Goal: Check status: Check status

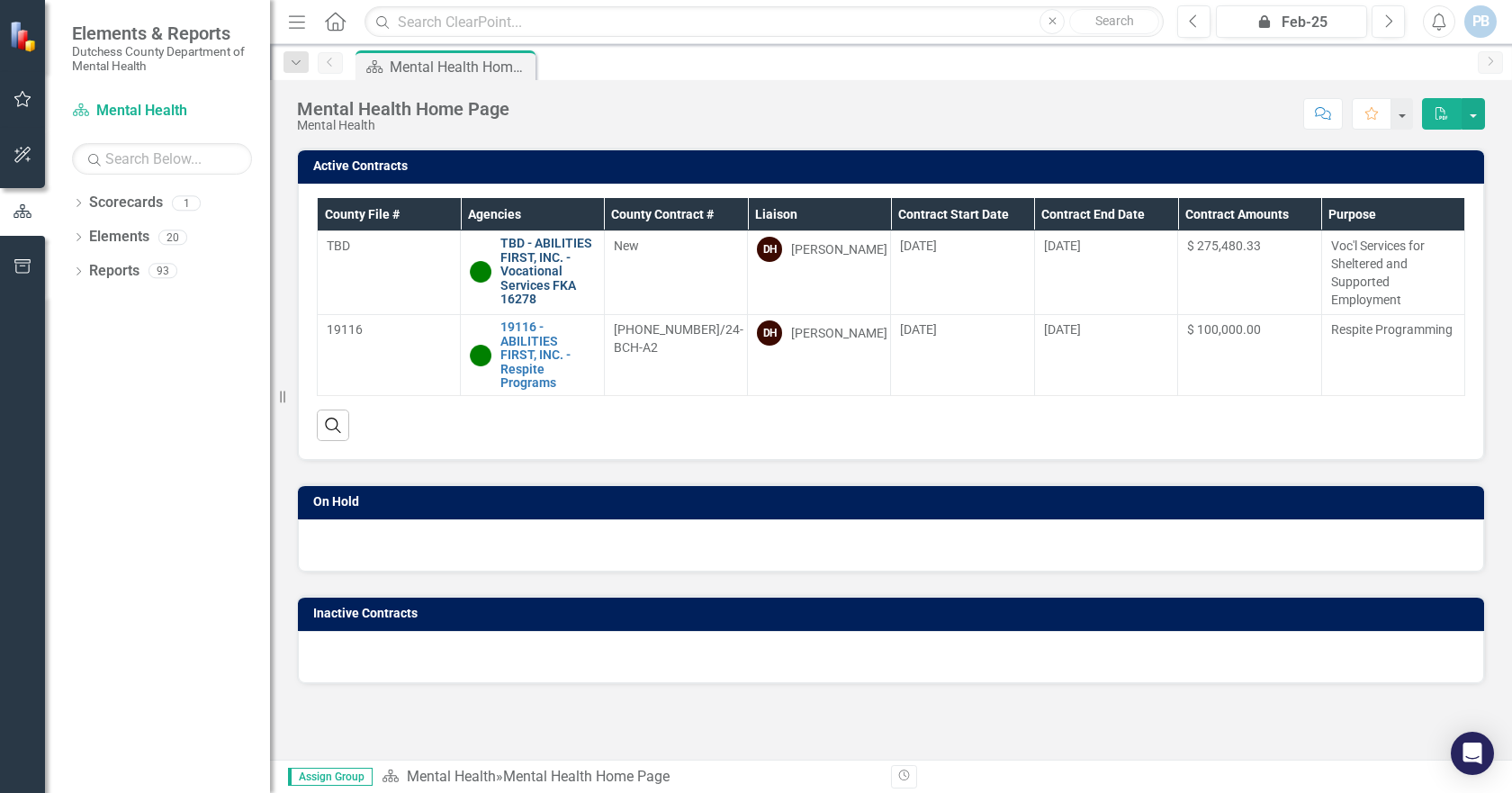
click at [512, 271] on link "TBD - ABILITIES FIRST, INC. - Vocational Services FKA 16278" at bounding box center [547, 271] width 93 height 70
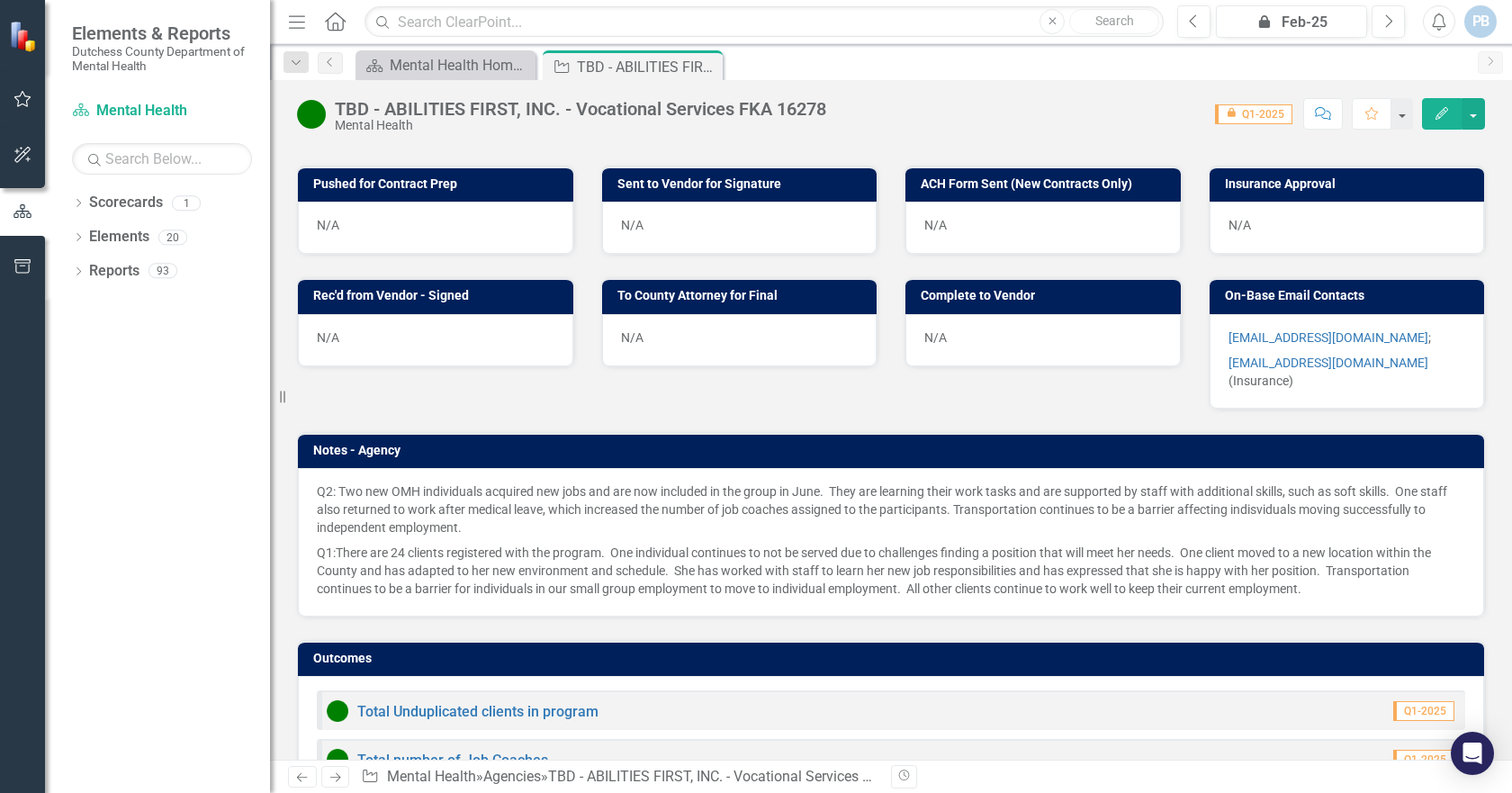
scroll to position [1081, 0]
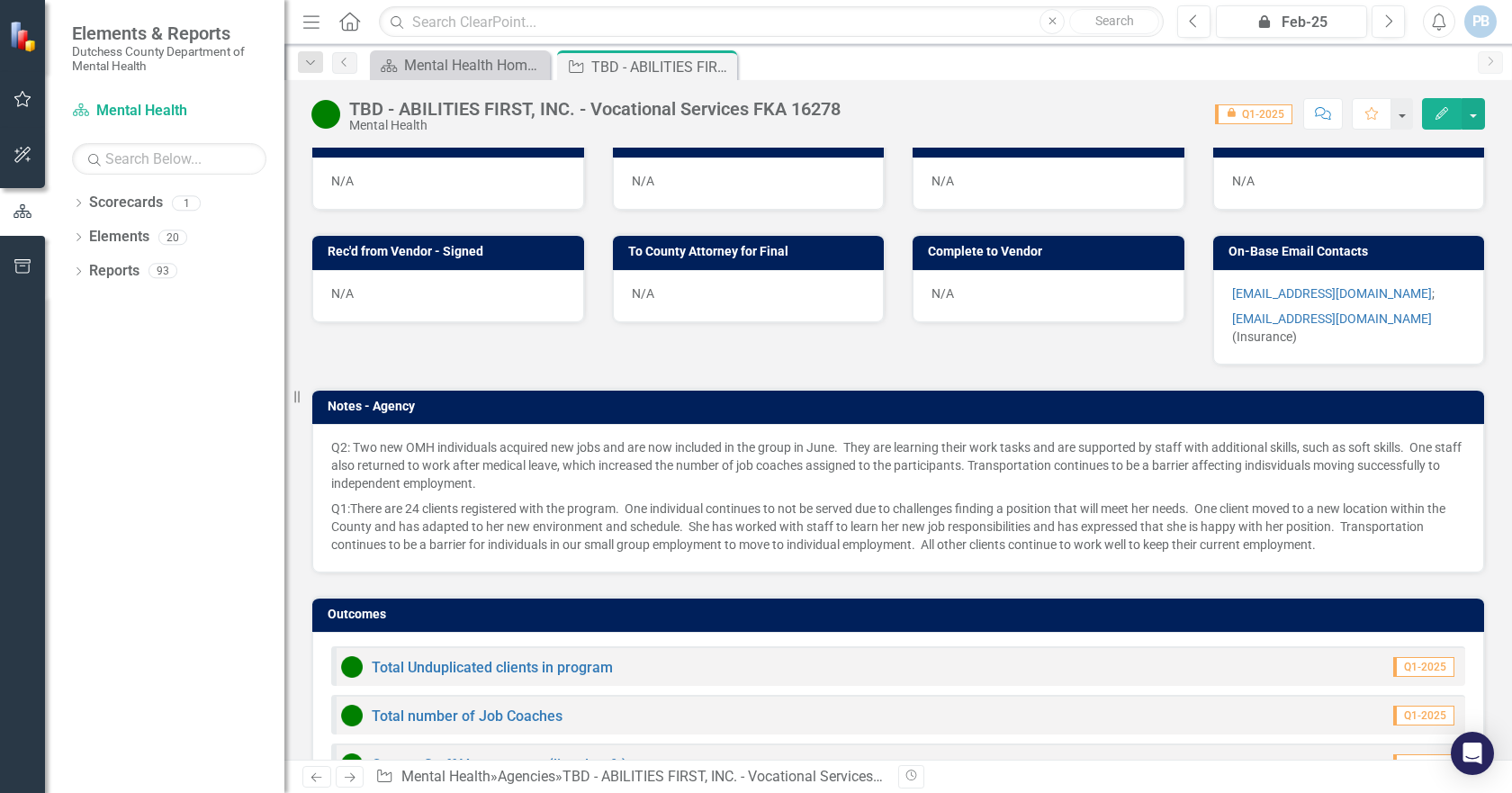
click at [285, 396] on div "Resize" at bounding box center [291, 396] width 15 height 793
click at [294, 396] on icon "Resize" at bounding box center [300, 396] width 18 height 15
click at [300, 396] on icon "Resize" at bounding box center [300, 396] width 18 height 15
click at [334, 424] on div "Q2: Two new OMH individuals acquired new jobs and are now included in the group…" at bounding box center [898, 498] width 1172 height 148
click at [338, 424] on div "Q2: Two new OMH individuals acquired new jobs and are now included in the group…" at bounding box center [898, 498] width 1172 height 148
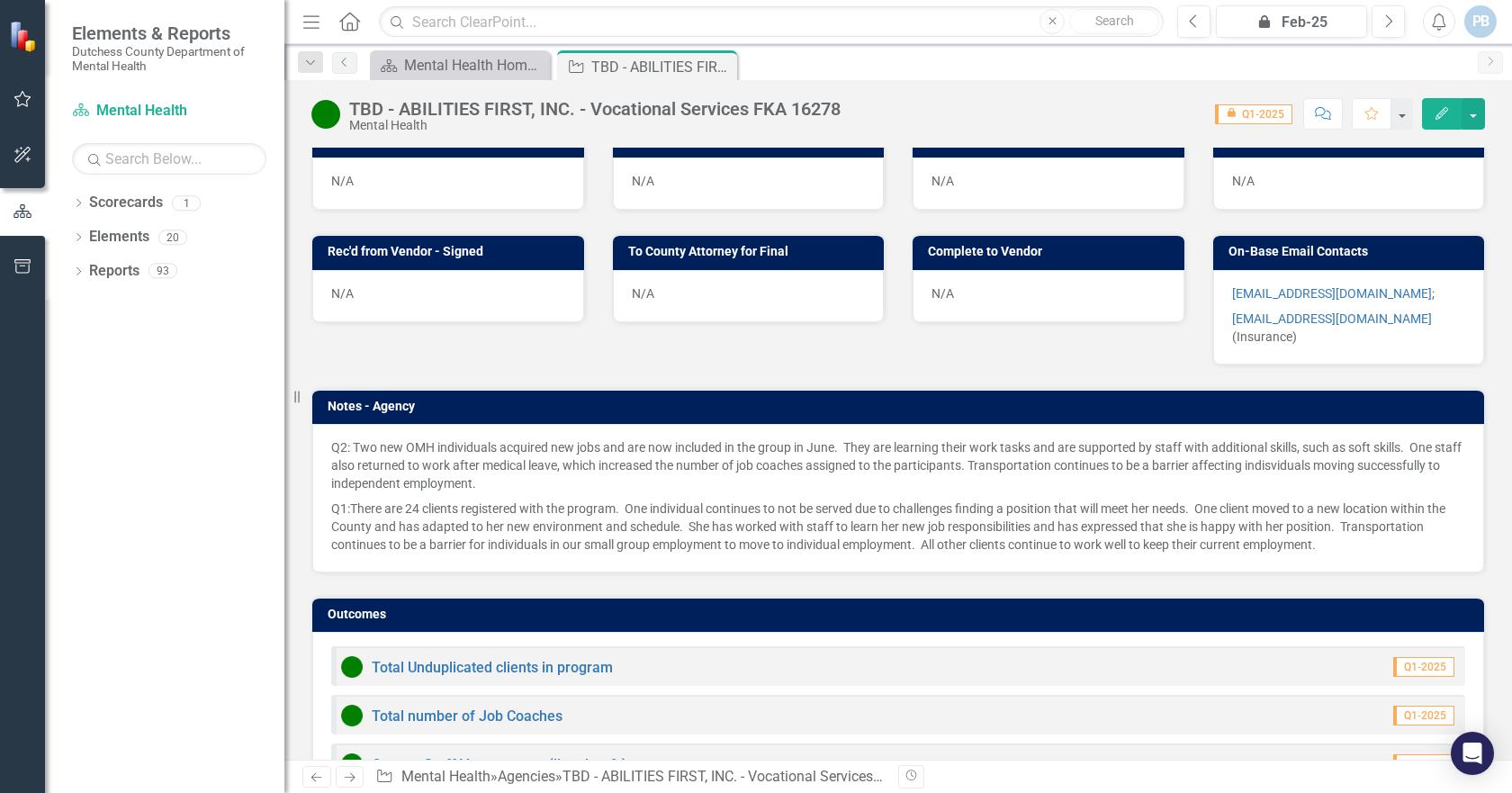
click at [338, 424] on div "Q2: Two new OMH individuals acquired new jobs and are now included in the group…" at bounding box center [898, 498] width 1172 height 148
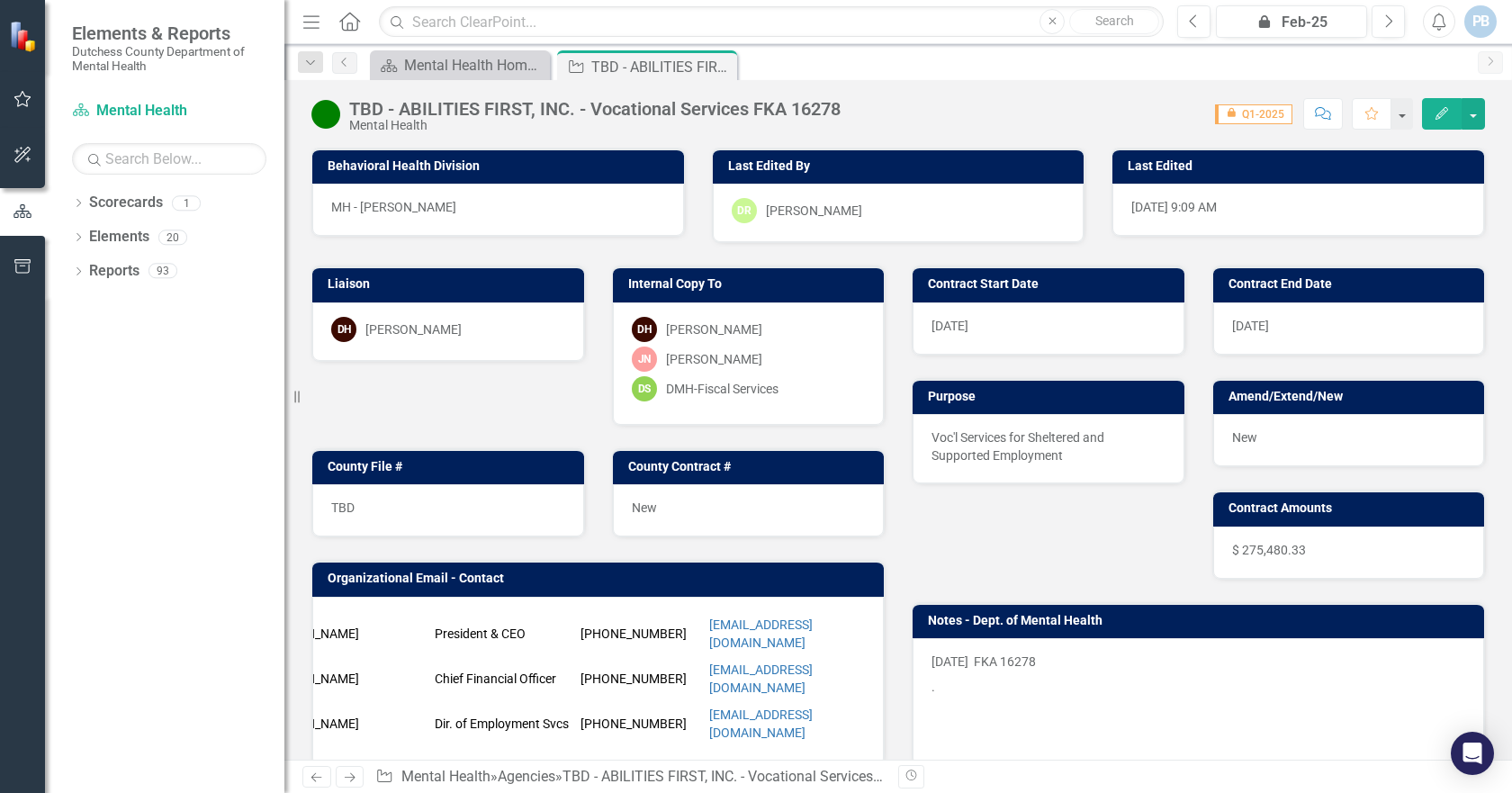
scroll to position [0, 101]
click at [1397, 109] on button "button" at bounding box center [1401, 114] width 24 height 31
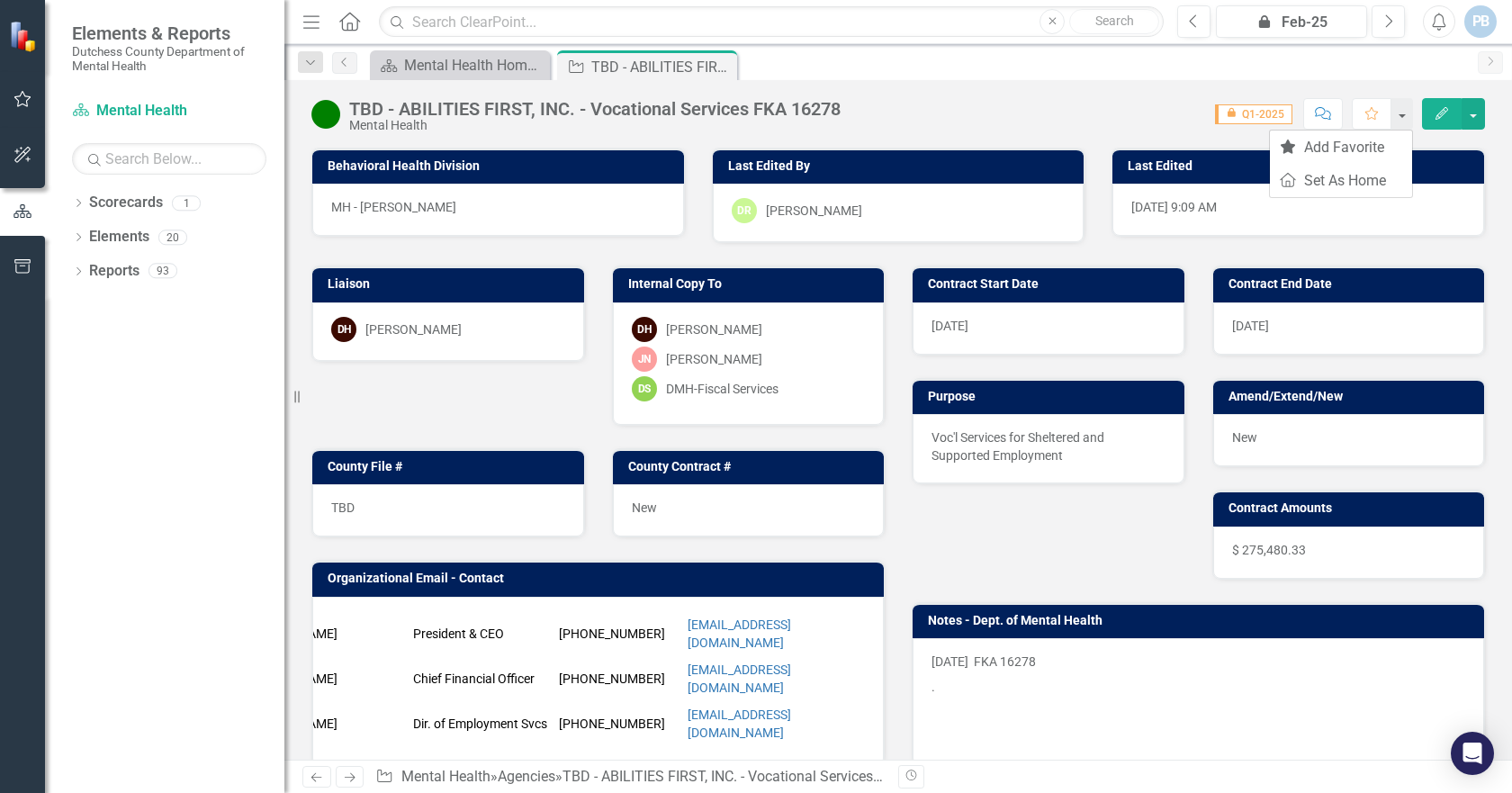
click at [1311, 112] on button "Comment" at bounding box center [1323, 114] width 39 height 31
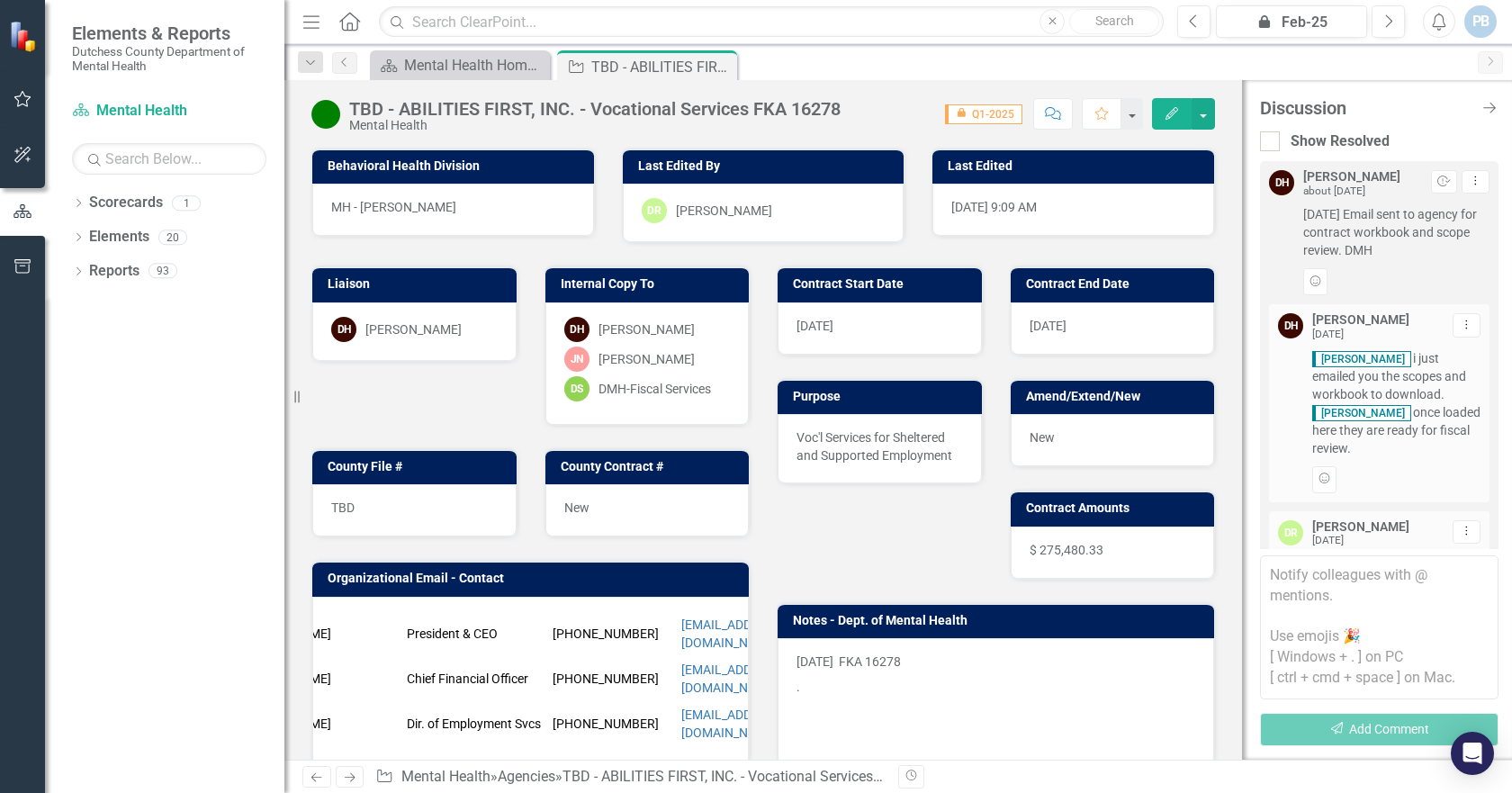
scroll to position [1658, 0]
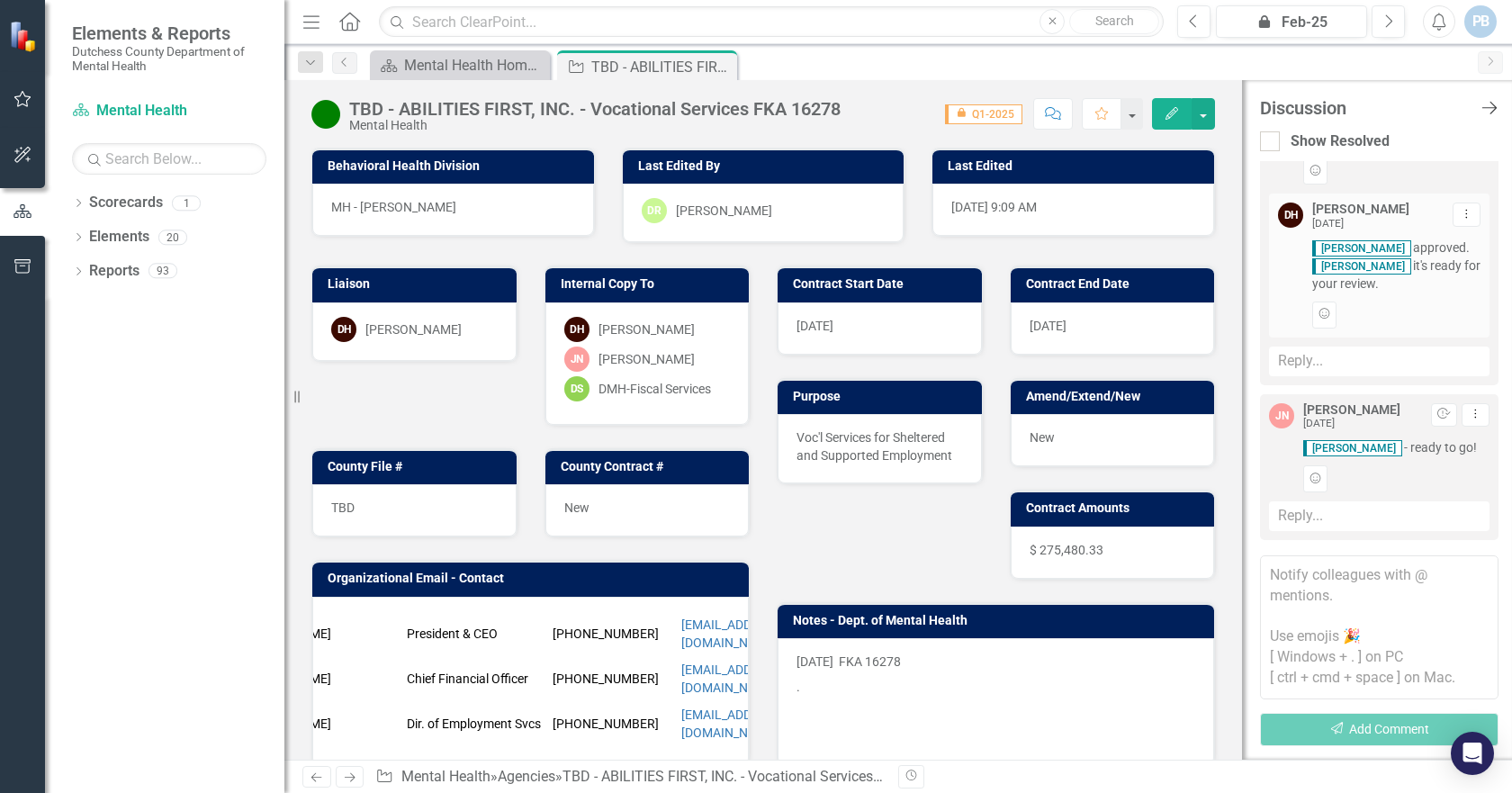
click at [1494, 102] on icon "Close Discussion Bar" at bounding box center [1488, 107] width 23 height 17
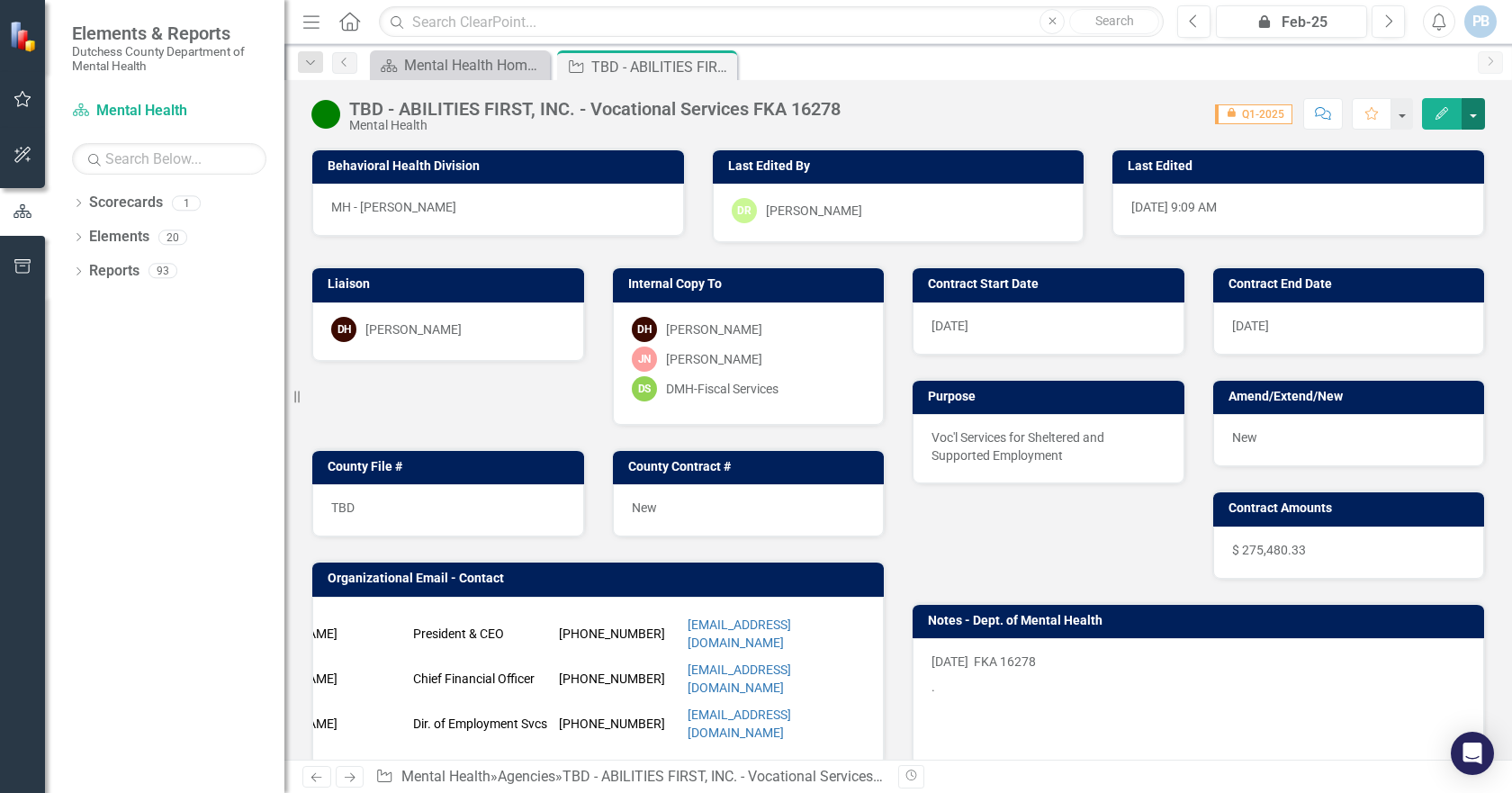
click at [1471, 107] on button "button" at bounding box center [1474, 114] width 24 height 31
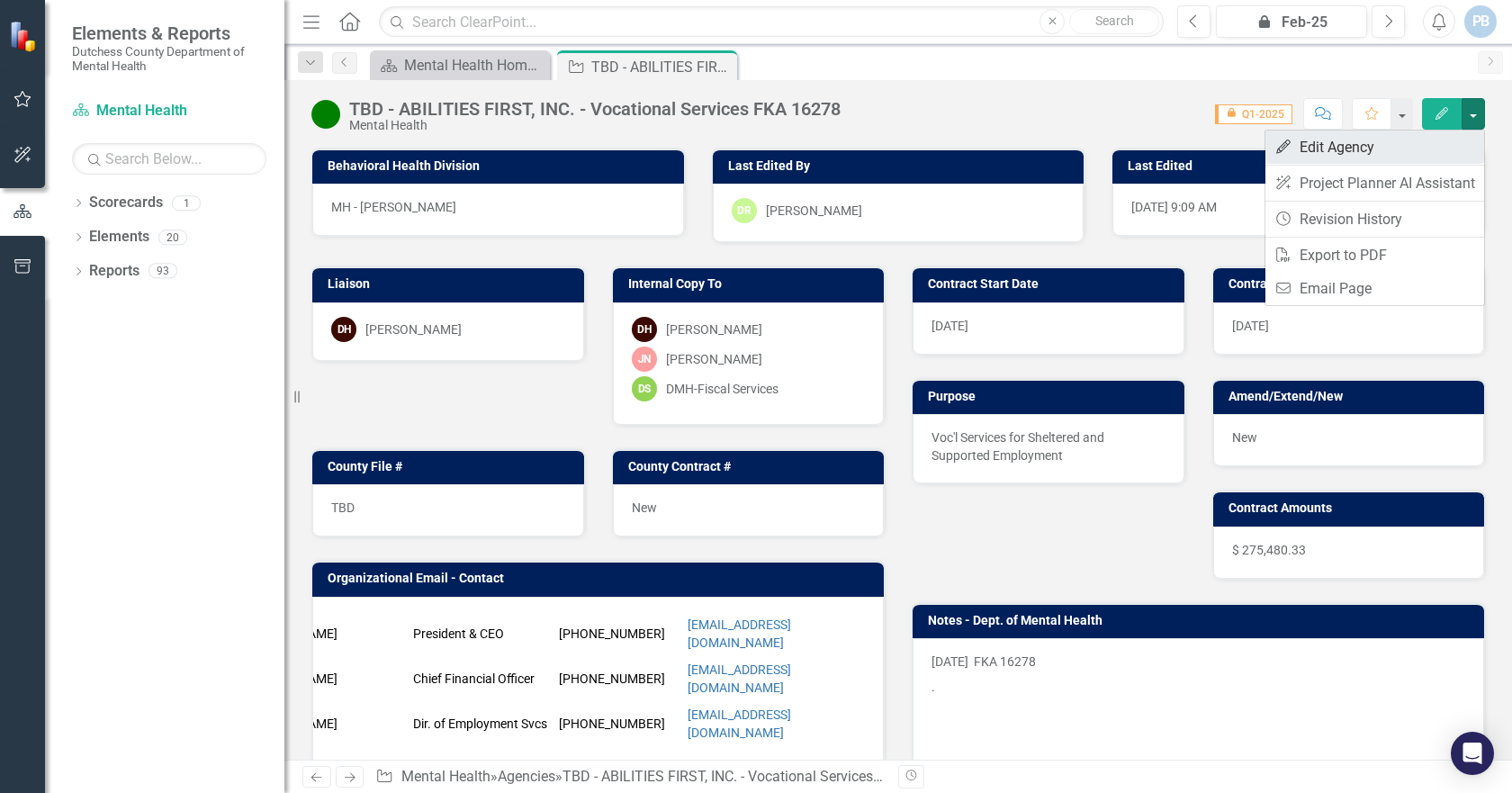
click at [1335, 140] on link "Edit Edit Agency" at bounding box center [1375, 147] width 219 height 33
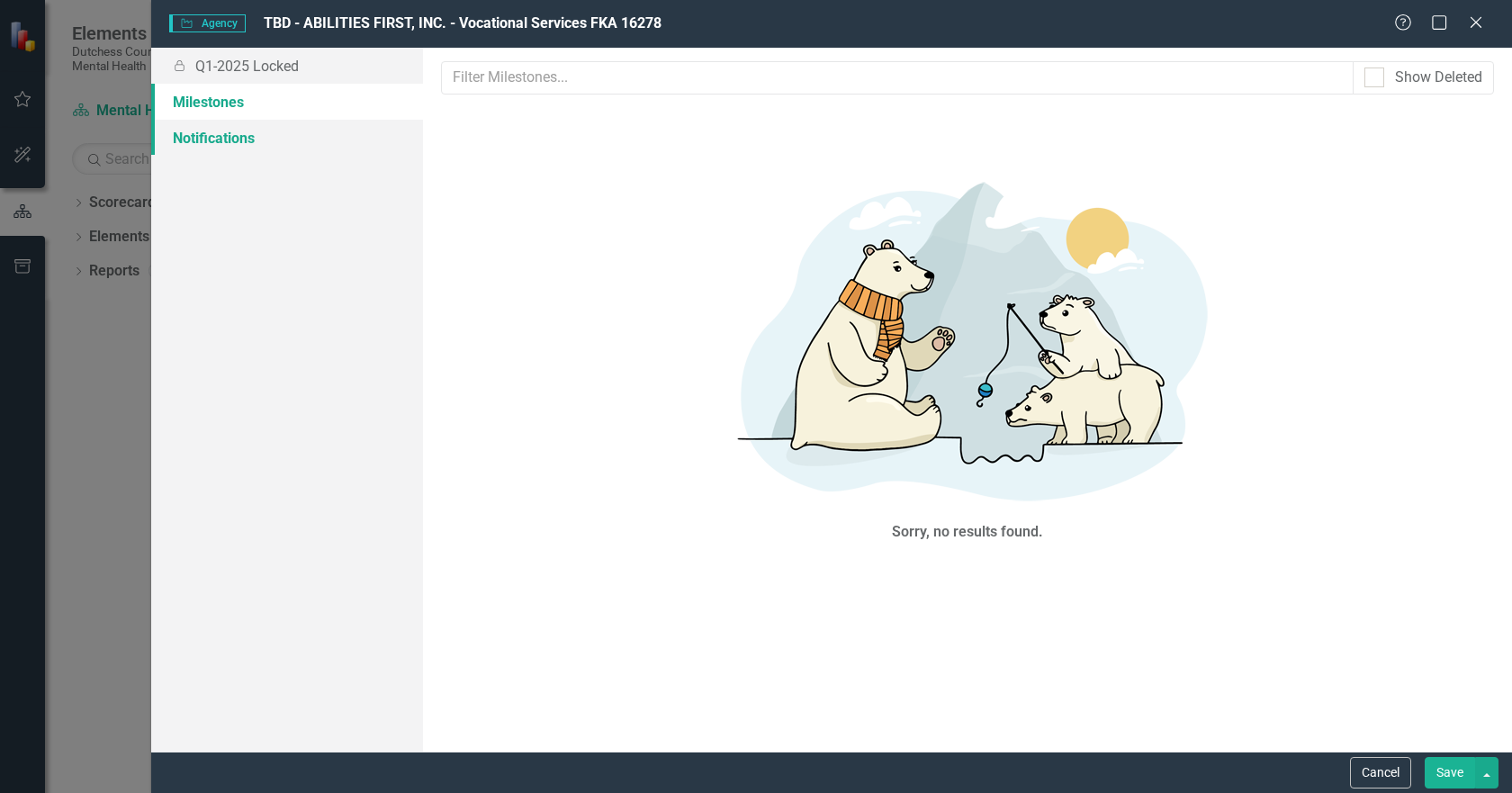
click at [218, 136] on link "Notifications" at bounding box center [287, 137] width 272 height 36
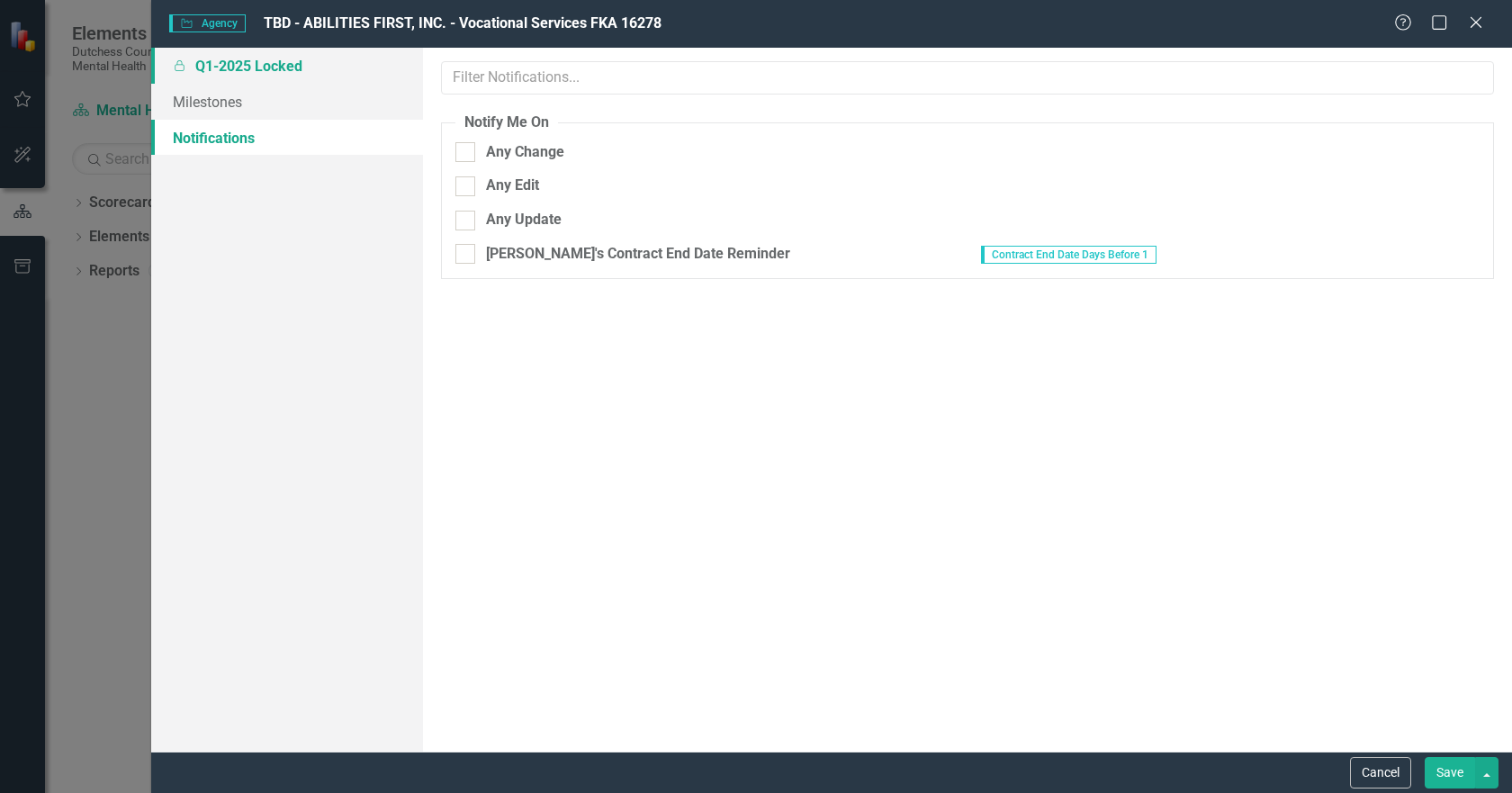
click at [310, 60] on link "Locked Q1-2025 Locked" at bounding box center [287, 66] width 272 height 36
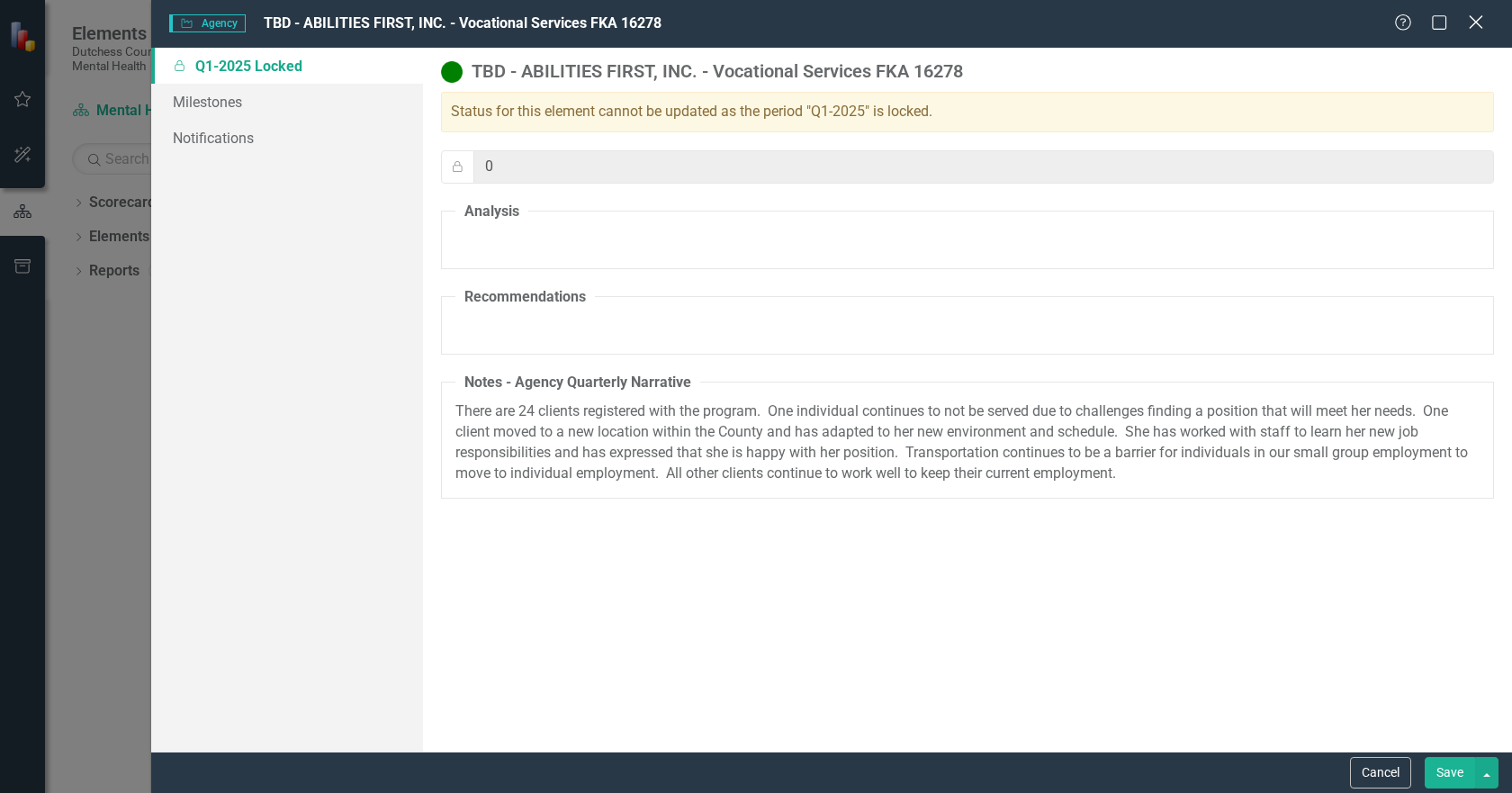
click at [1473, 16] on icon "Close" at bounding box center [1475, 22] width 23 height 17
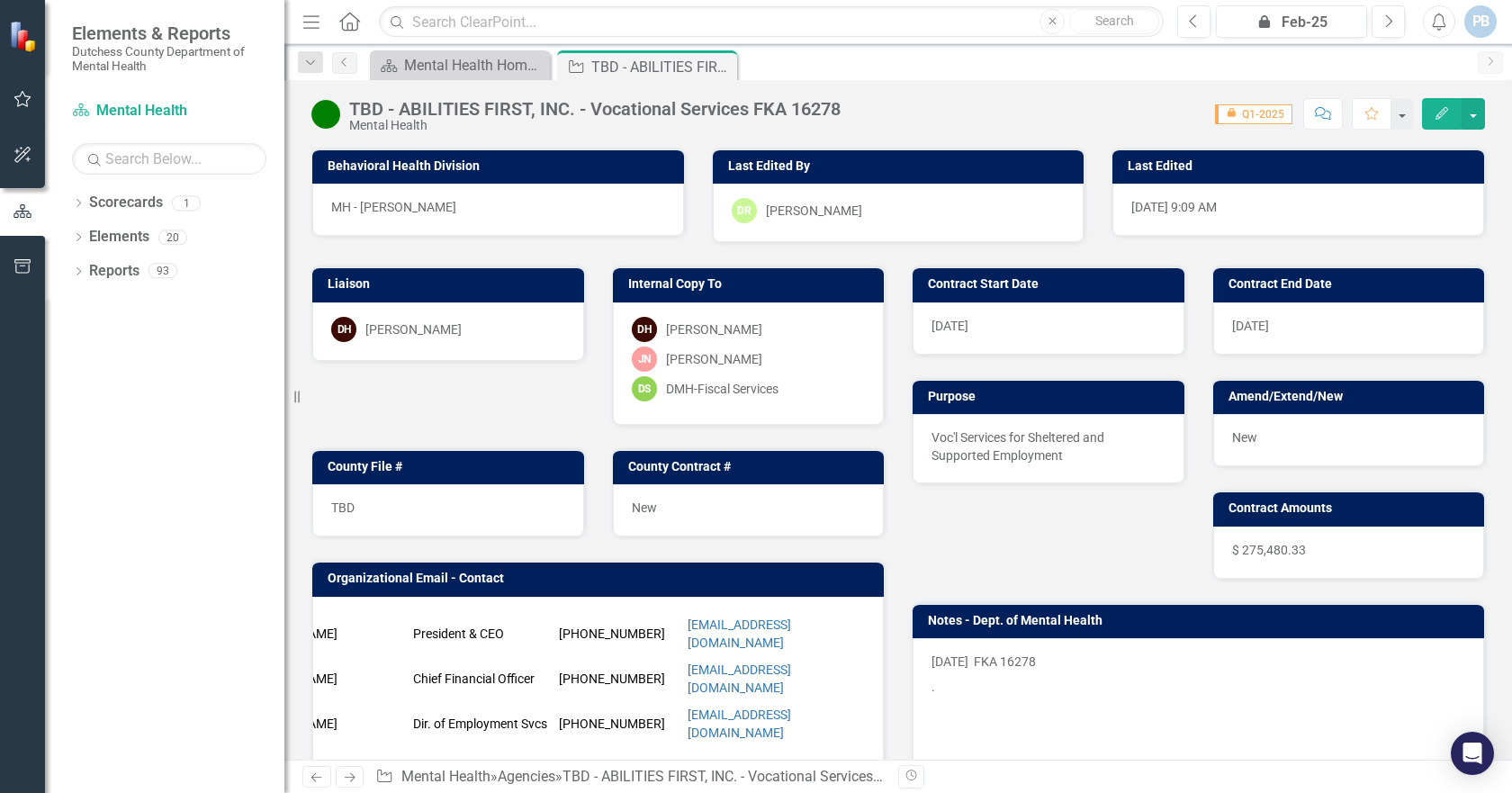
click at [1449, 117] on icon "Edit" at bounding box center [1441, 113] width 17 height 13
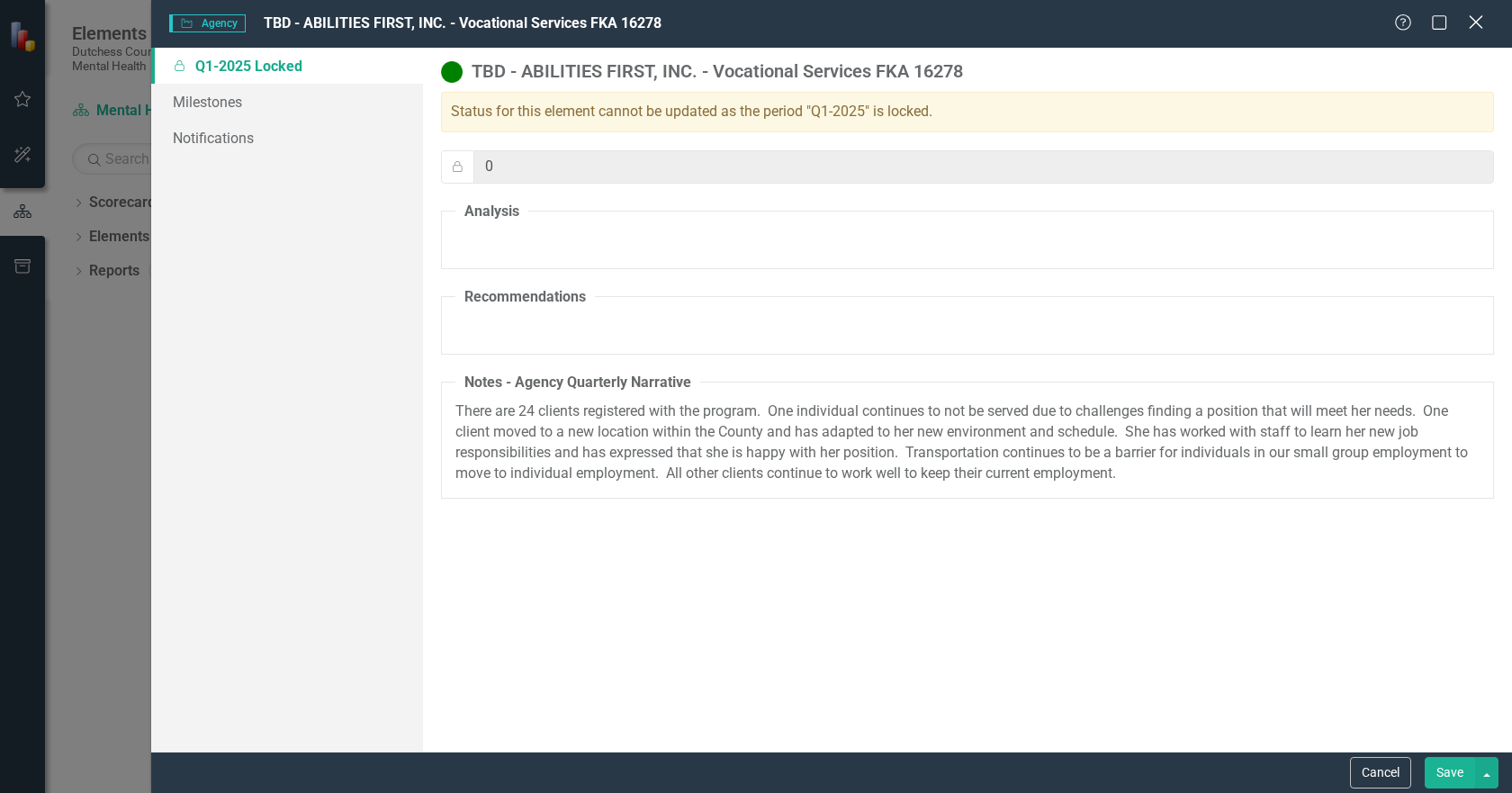
click at [1479, 20] on icon at bounding box center [1476, 23] width 14 height 14
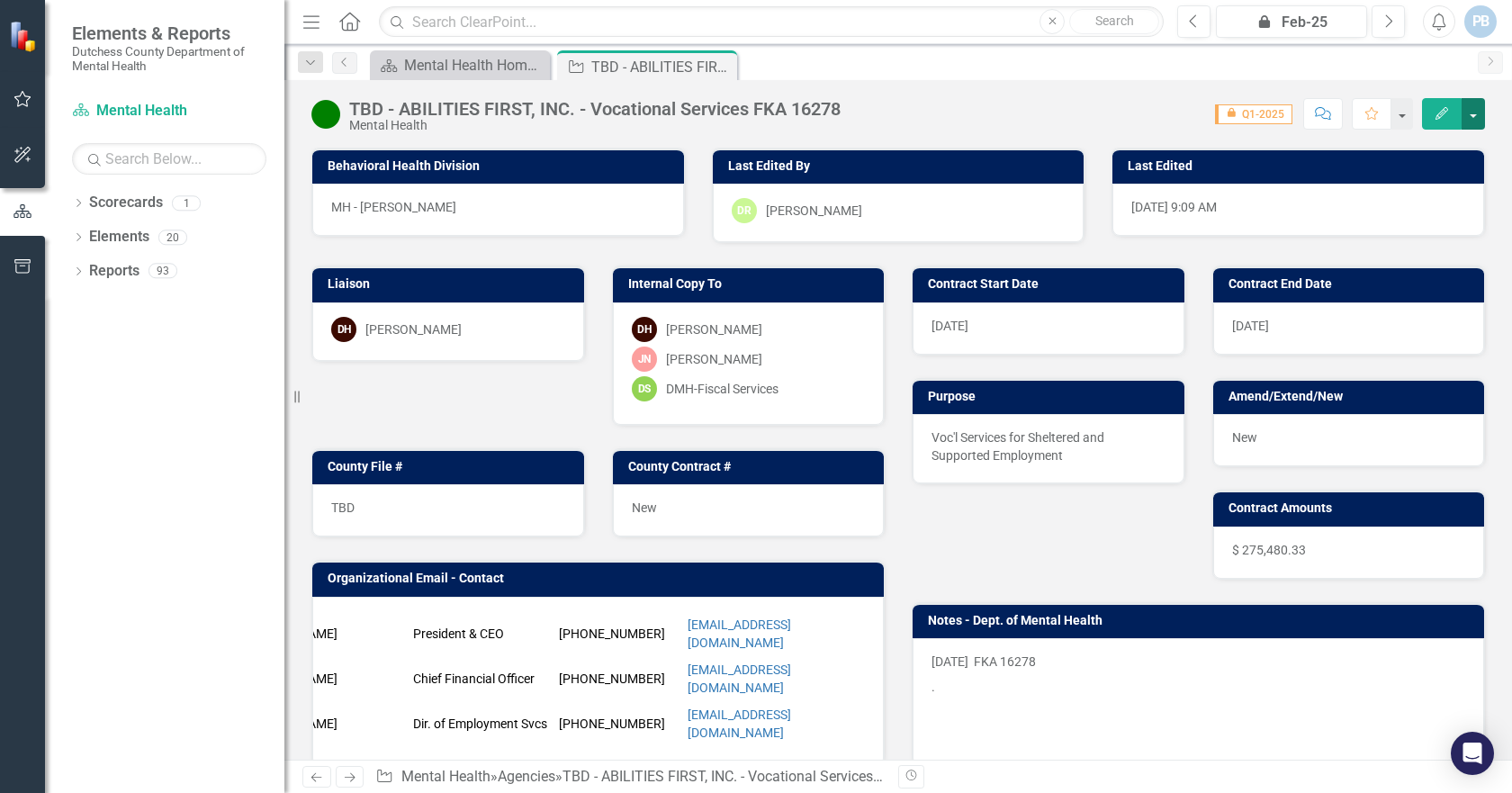
click at [1468, 108] on button "button" at bounding box center [1474, 114] width 24 height 31
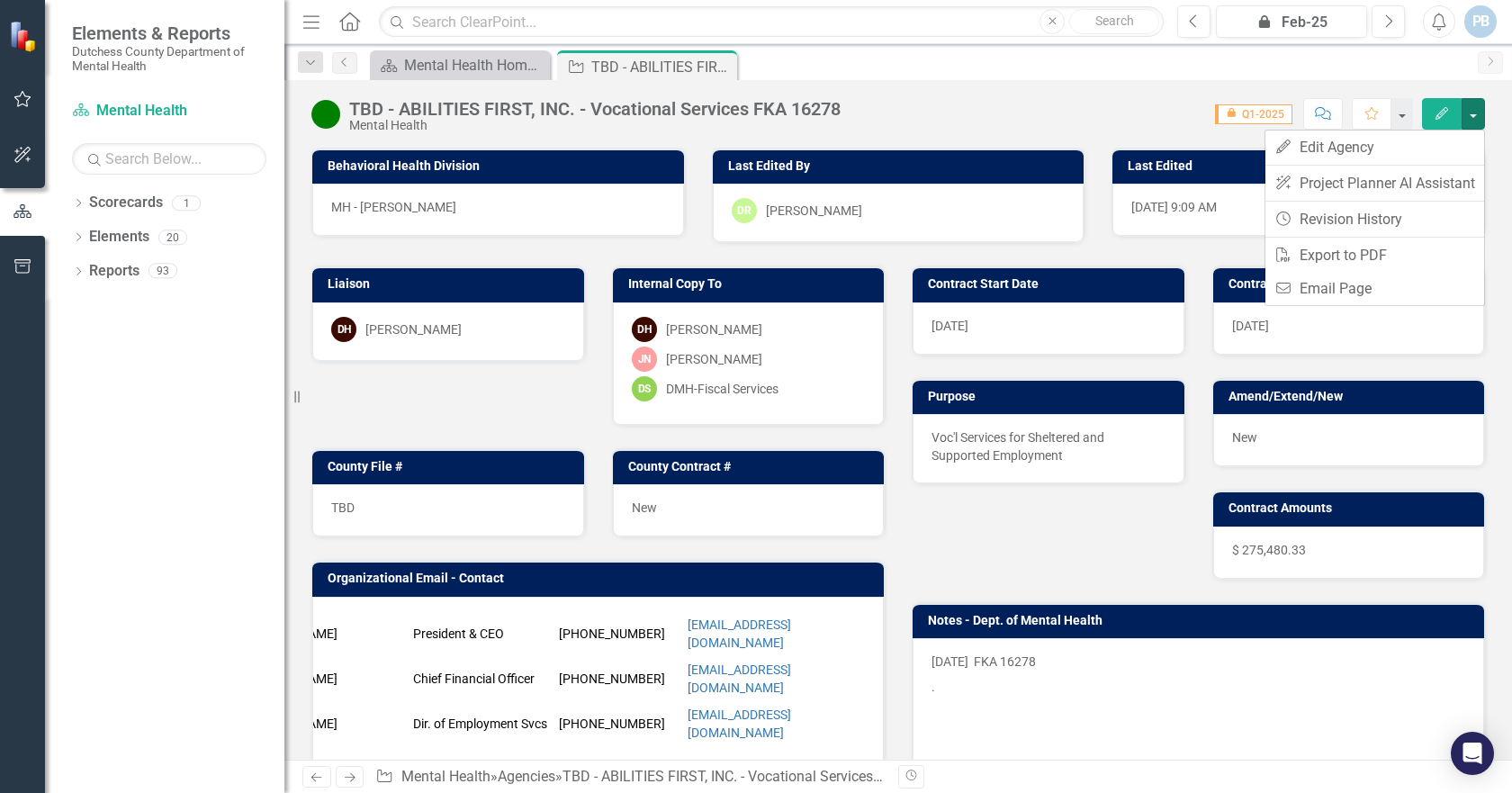
click at [1101, 98] on div "Score: 0.00 icon.lock Q1-2025 Completed Comment Favorite Edit" at bounding box center [1168, 113] width 636 height 30
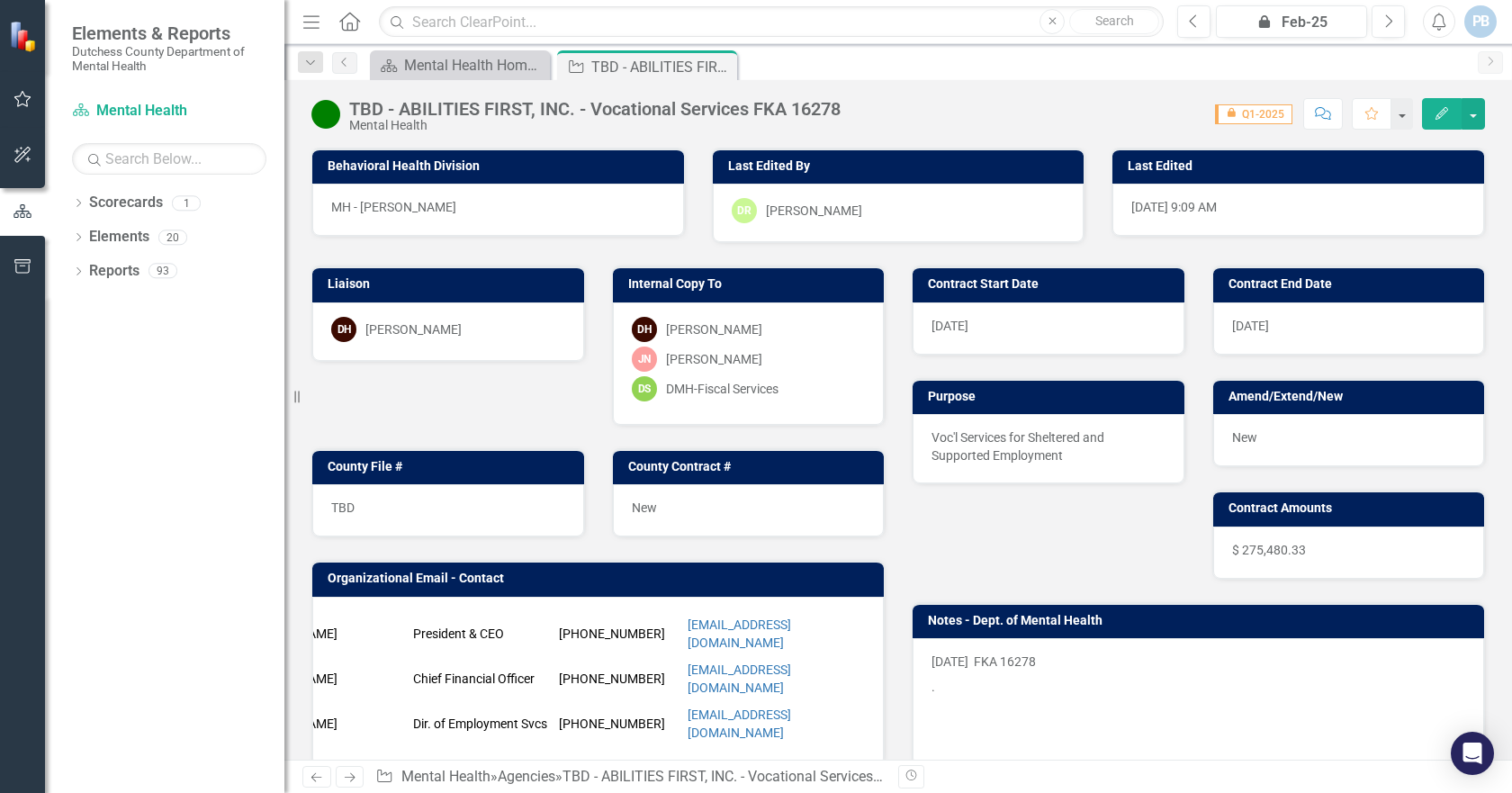
click at [1333, 114] on button "Comment" at bounding box center [1323, 114] width 39 height 31
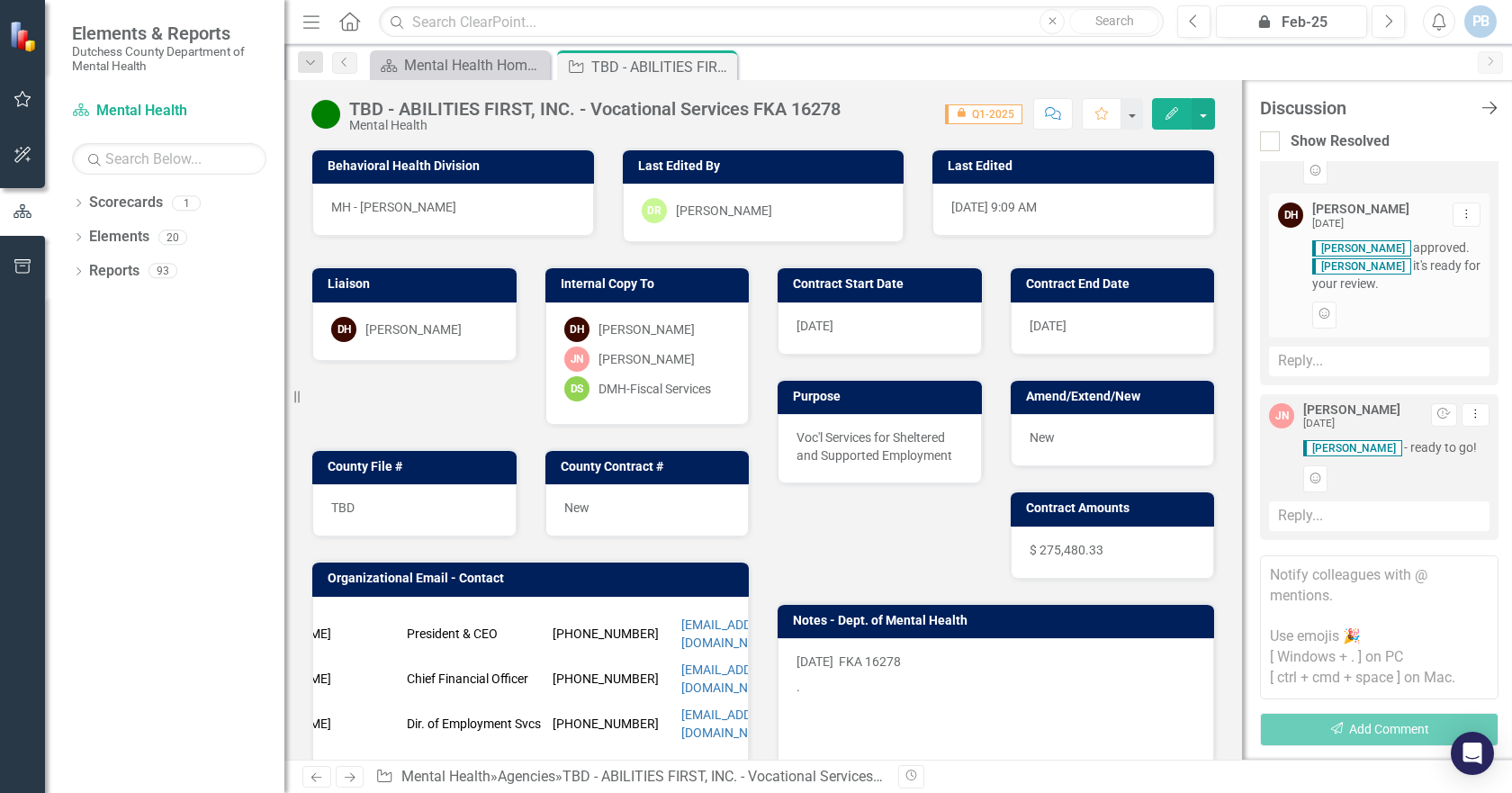
click at [1492, 105] on icon "Close Discussion Bar" at bounding box center [1488, 107] width 23 height 17
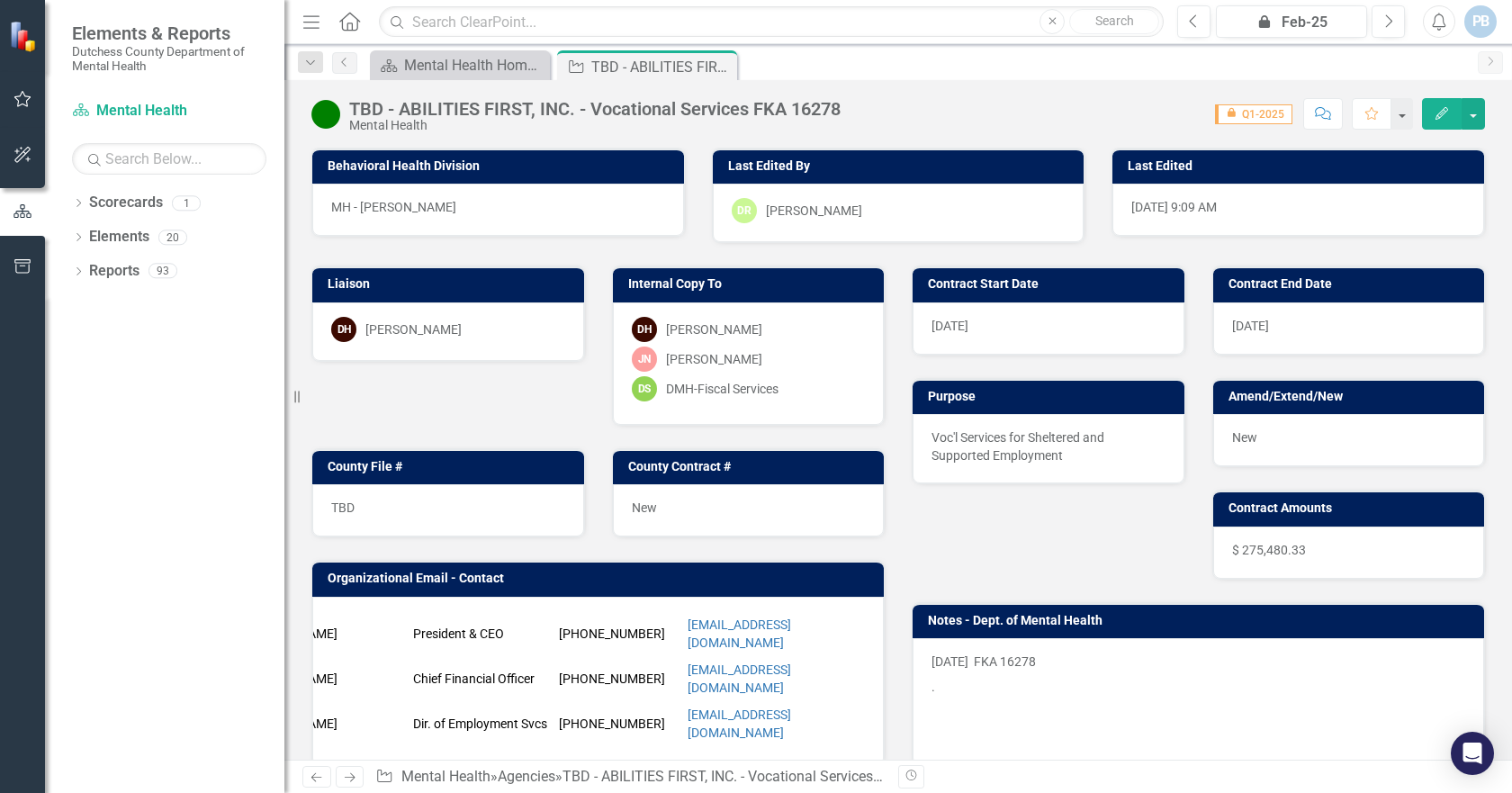
click at [1252, 114] on span "icon.lock Q1-2025" at bounding box center [1253, 114] width 78 height 20
click at [1253, 117] on span "icon.lock Q1-2025" at bounding box center [1253, 114] width 78 height 20
drag, startPoint x: 1253, startPoint y: 117, endPoint x: 1126, endPoint y: 93, distance: 129.2
click at [1126, 93] on div "TBD - ABILITIES FIRST, INC. - Vocational Services FKA 16278 Mental Health Score…" at bounding box center [898, 107] width 1227 height 54
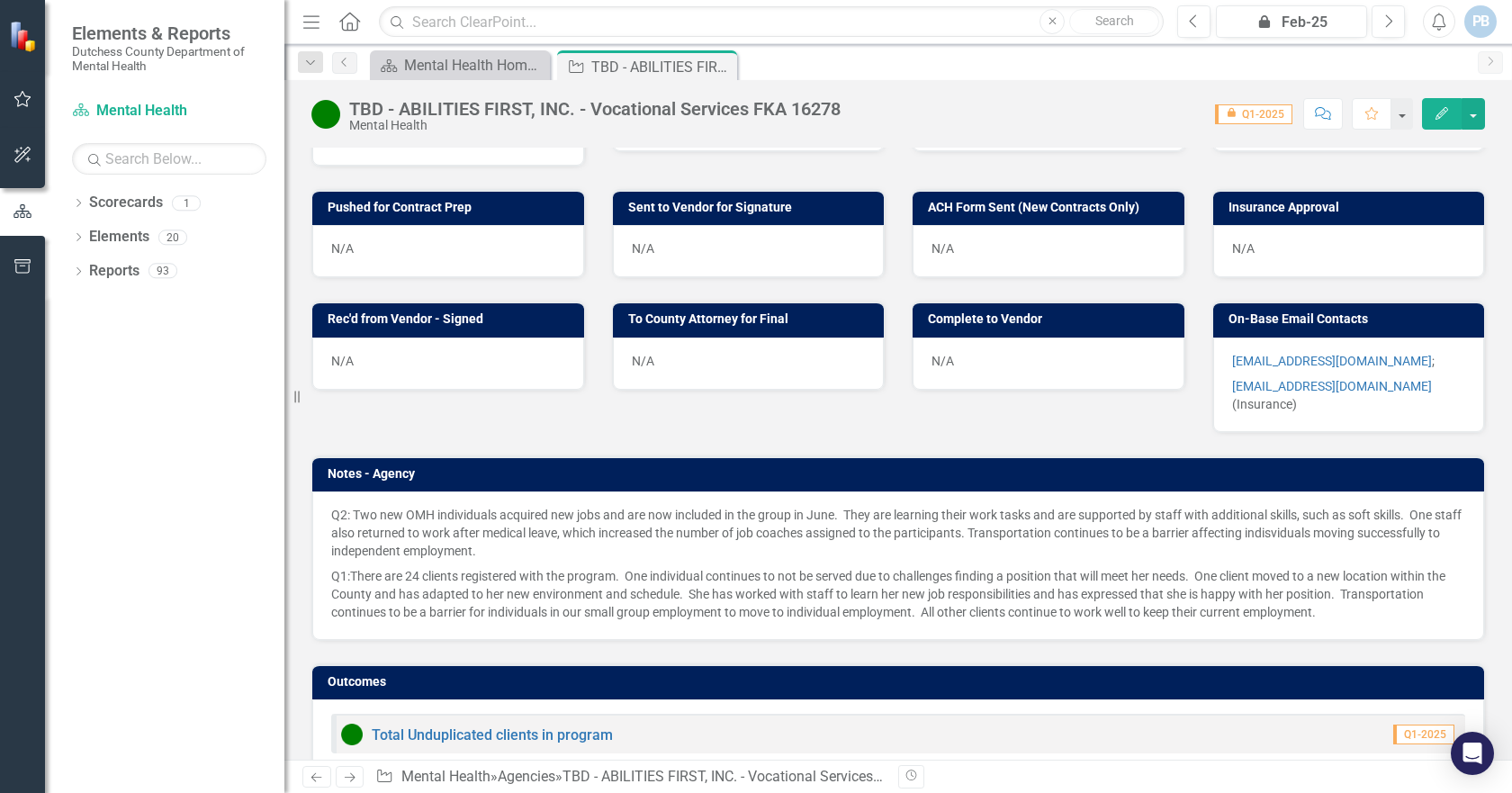
scroll to position [990, 0]
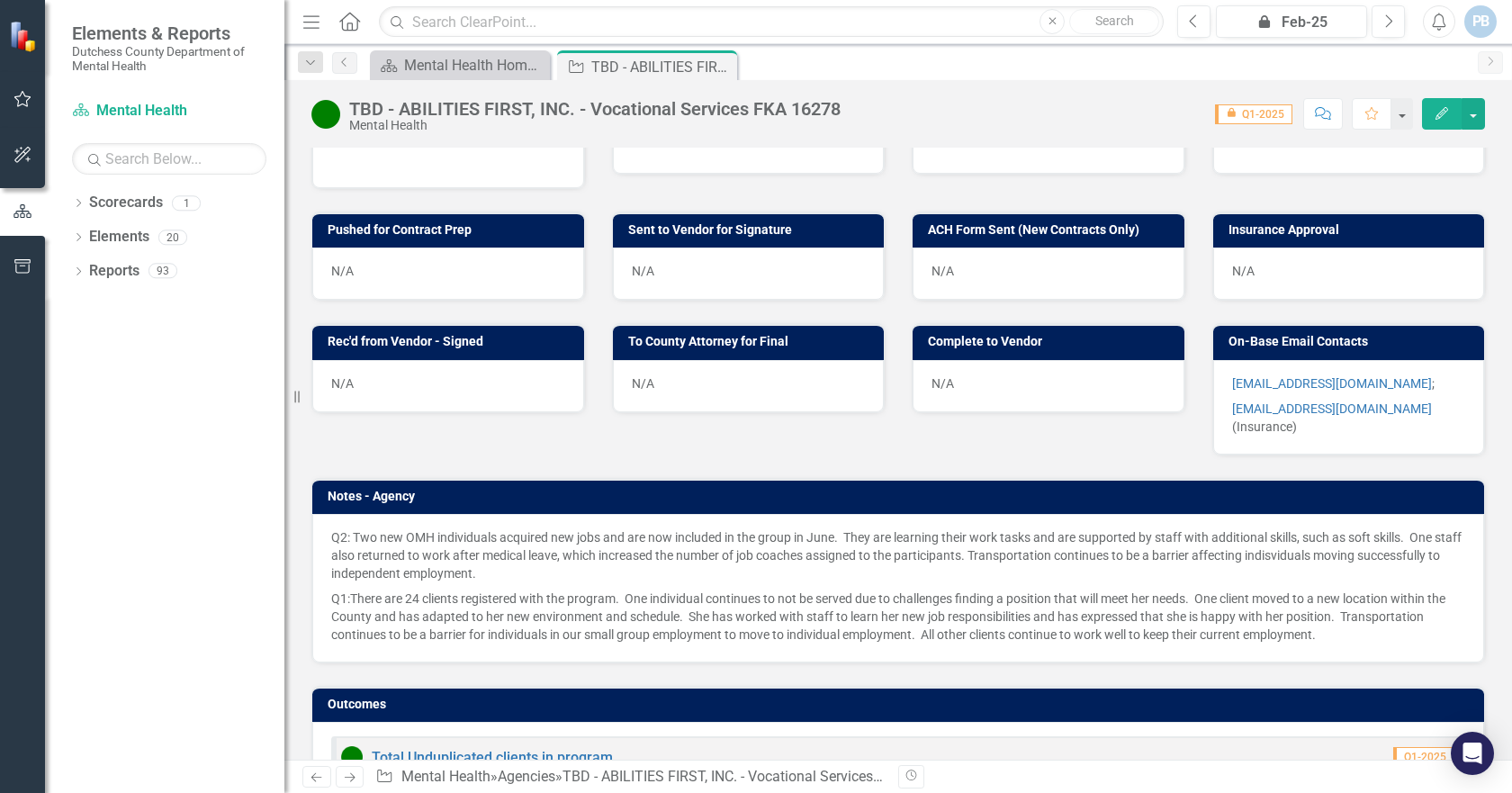
click at [330, 514] on div "Q2: Two new OMH individuals acquired new jobs and are now included in the group…" at bounding box center [898, 588] width 1172 height 148
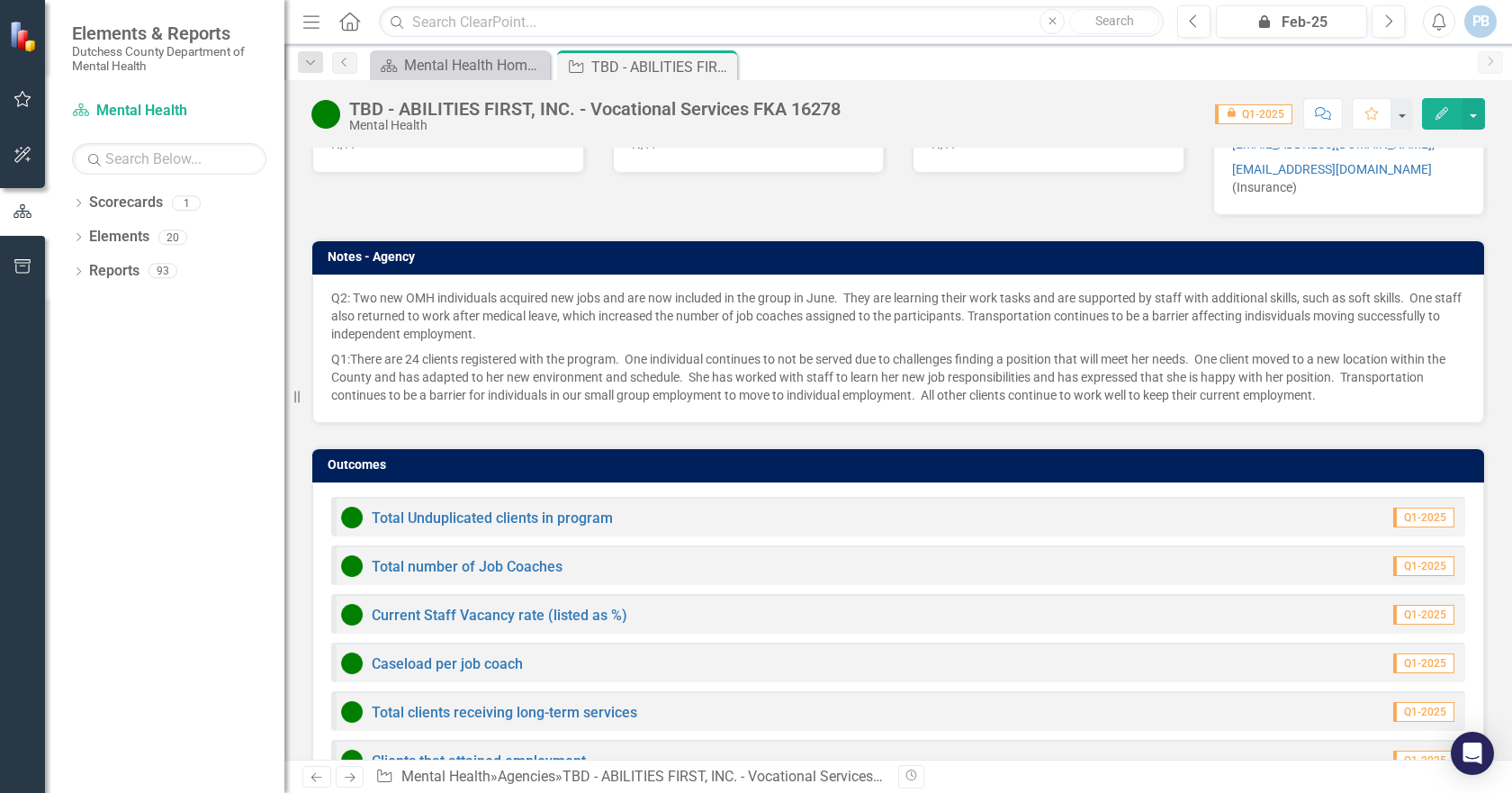
scroll to position [1187, 0]
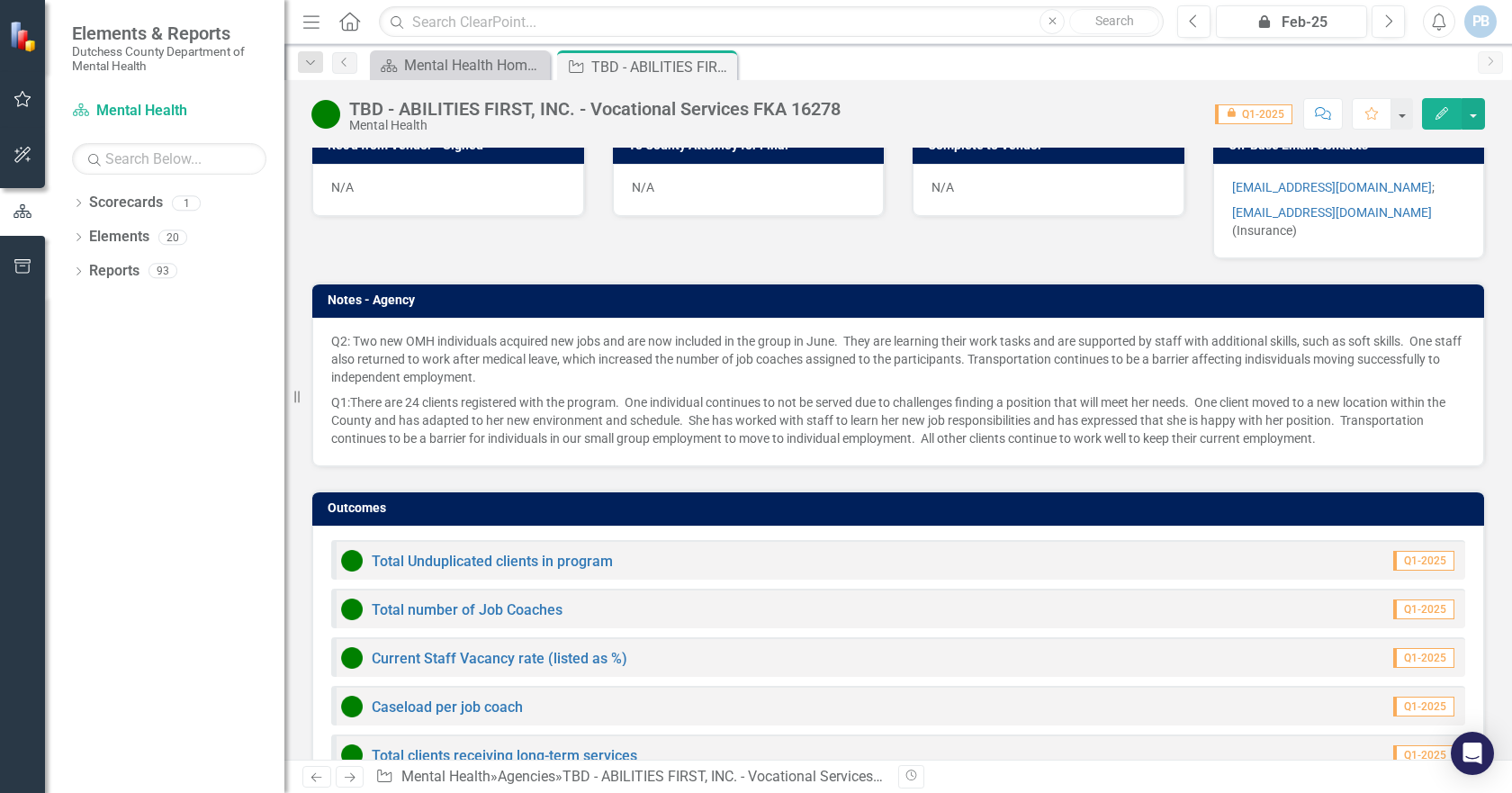
drag, startPoint x: 1427, startPoint y: 520, endPoint x: 1296, endPoint y: 546, distance: 133.6
click at [1296, 546] on div "Total Unduplicated clients in program Q1-2025" at bounding box center [899, 559] width 1134 height 39
click at [1427, 551] on span "Q1-2025" at bounding box center [1424, 560] width 61 height 20
drag, startPoint x: 1172, startPoint y: 550, endPoint x: 953, endPoint y: 547, distance: 219.0
click at [953, 547] on div "Total Unduplicated clients in program Q1-2025 Total number of Job Coaches Q1-20…" at bounding box center [898, 785] width 1172 height 519
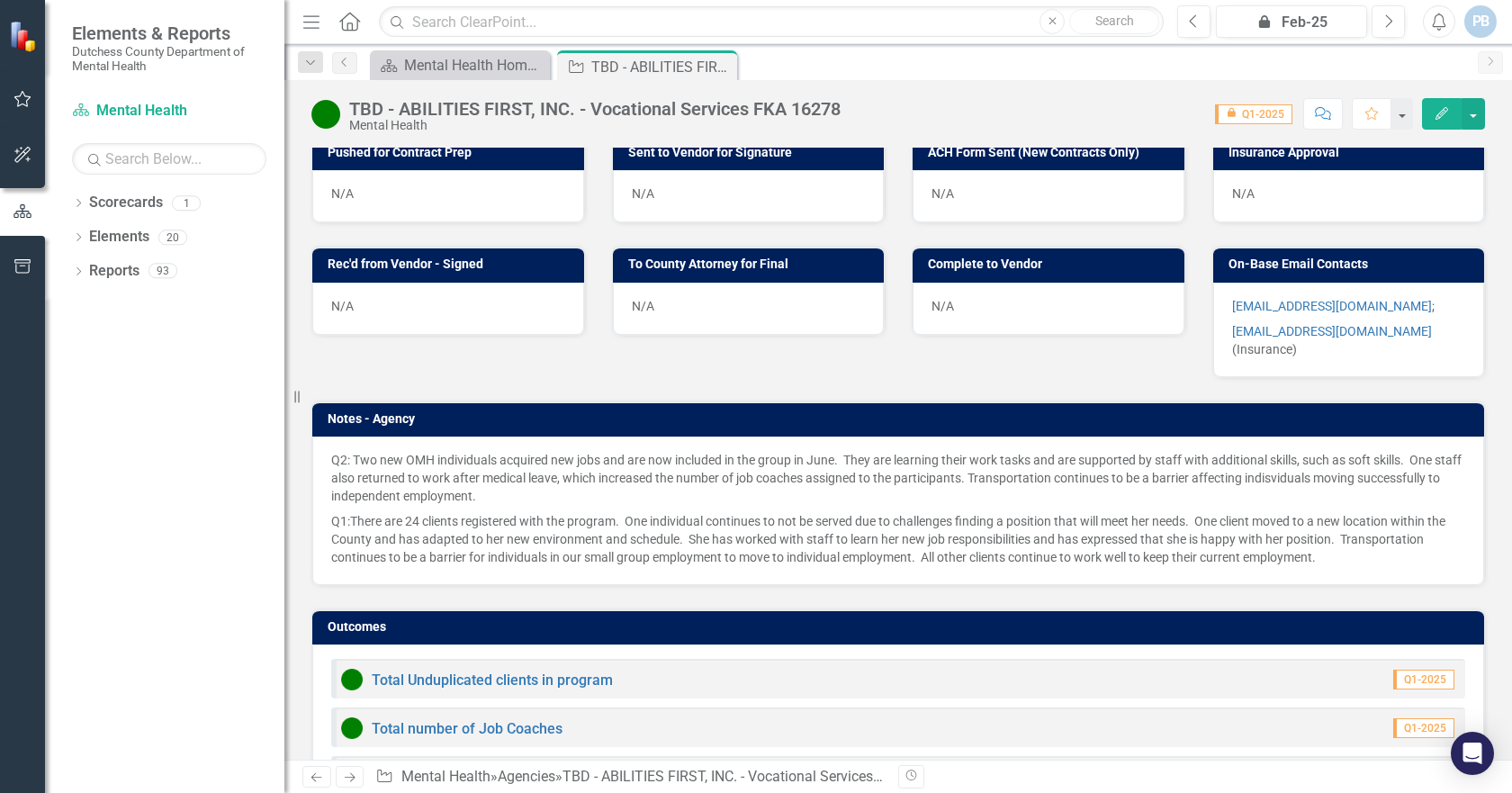
scroll to position [1081, 0]
